Goal: Information Seeking & Learning: Learn about a topic

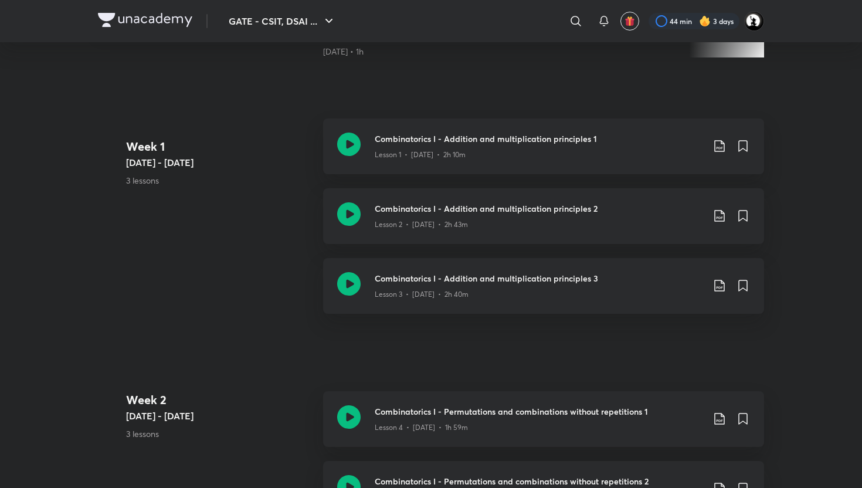
scroll to position [497, 0]
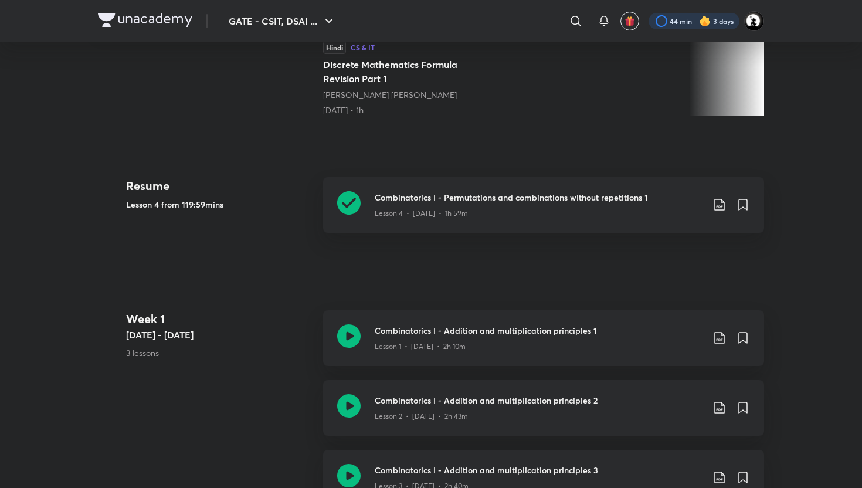
click at [693, 18] on div at bounding box center [693, 21] width 91 height 16
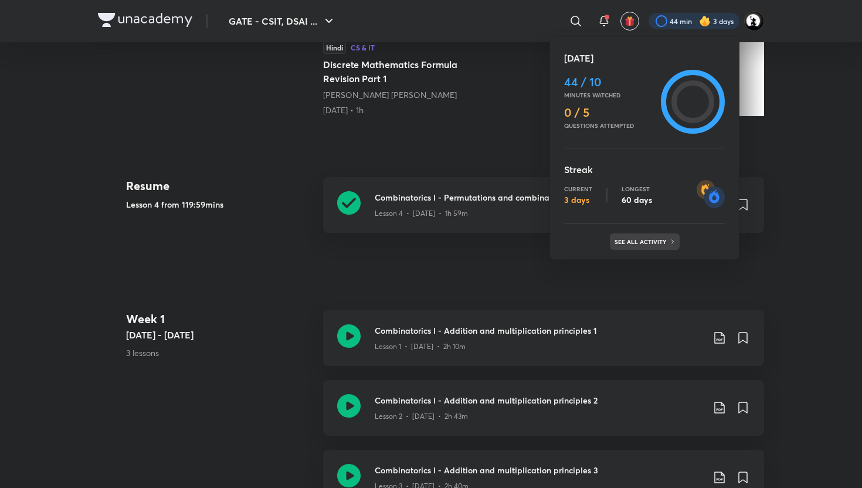
click at [643, 245] on div "See all activity" at bounding box center [645, 241] width 70 height 16
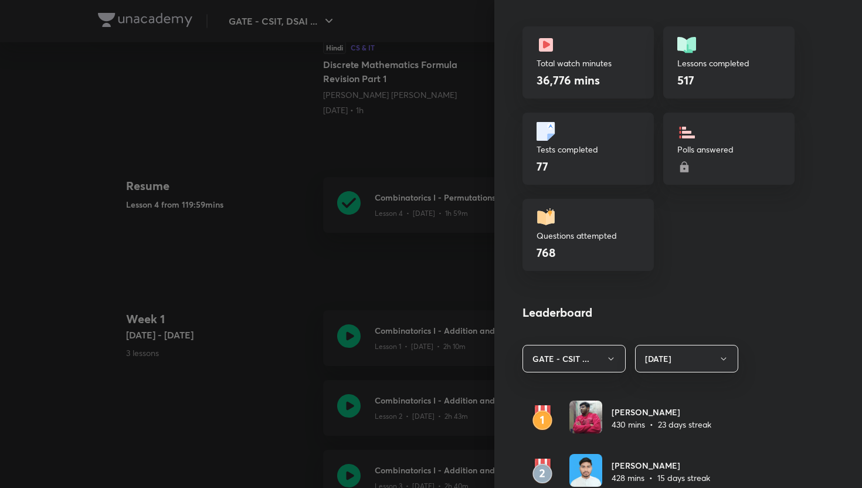
scroll to position [368, 0]
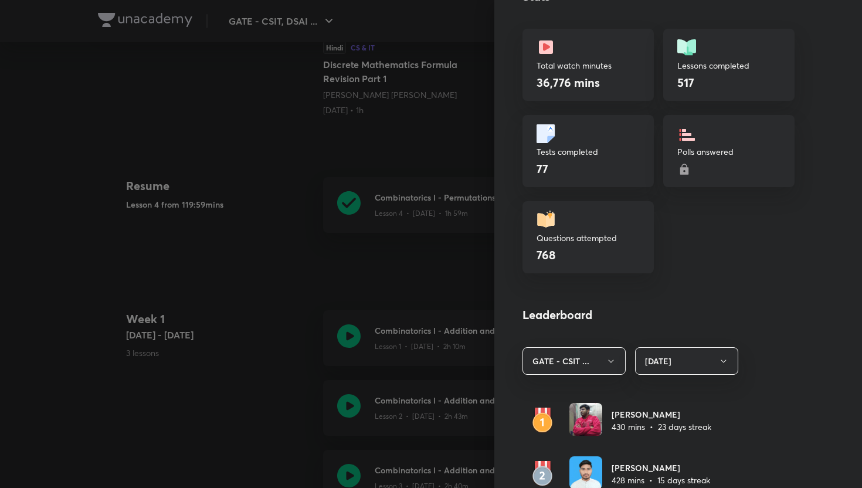
click at [694, 140] on img at bounding box center [686, 133] width 19 height 19
click at [685, 172] on icon at bounding box center [684, 169] width 8 height 11
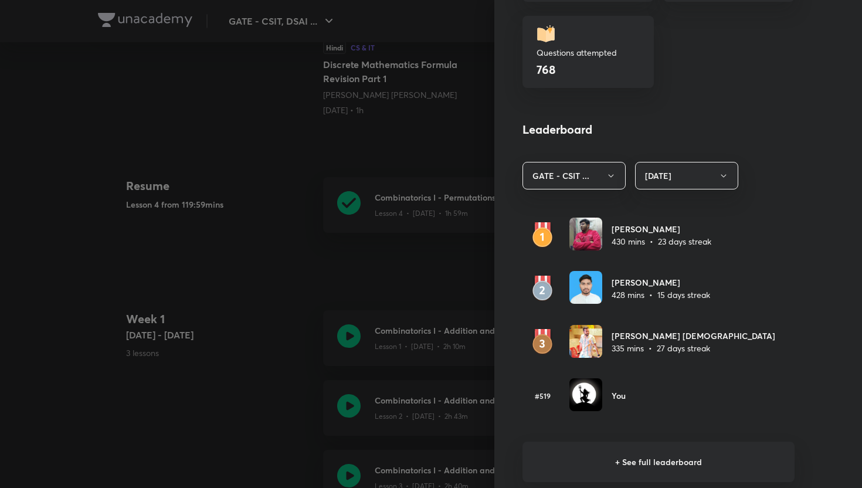
scroll to position [561, 0]
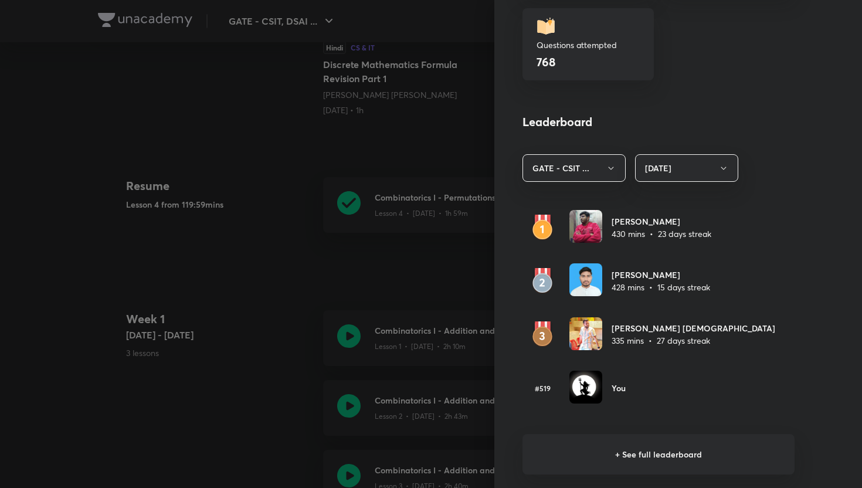
click at [314, 308] on div at bounding box center [431, 244] width 862 height 488
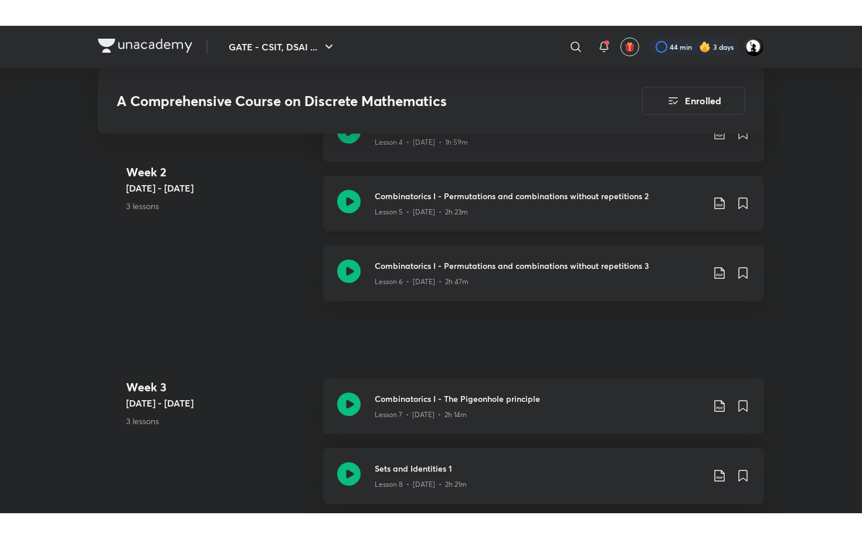
scroll to position [1000, 0]
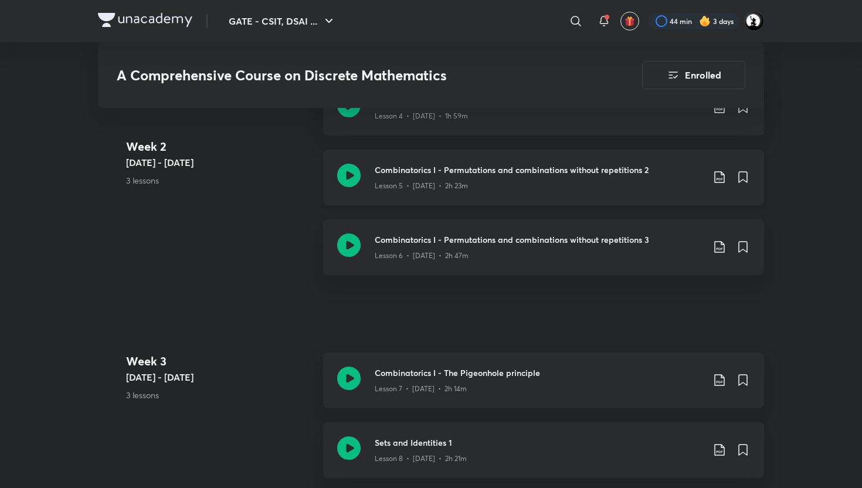
click at [460, 178] on div "Lesson 5 • [DATE] • 2h 23m" at bounding box center [539, 183] width 328 height 15
